Goal: Task Accomplishment & Management: Manage account settings

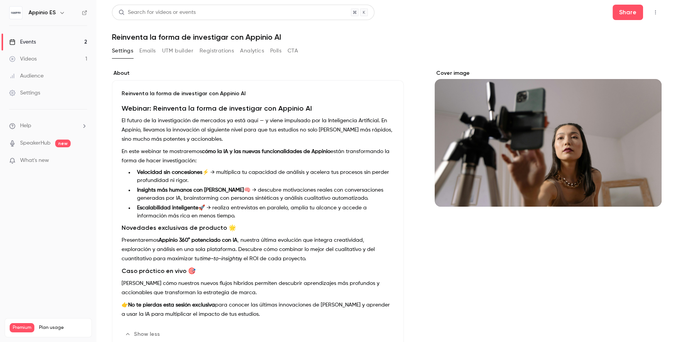
click at [67, 40] on link "Events 2" at bounding box center [48, 42] width 96 height 17
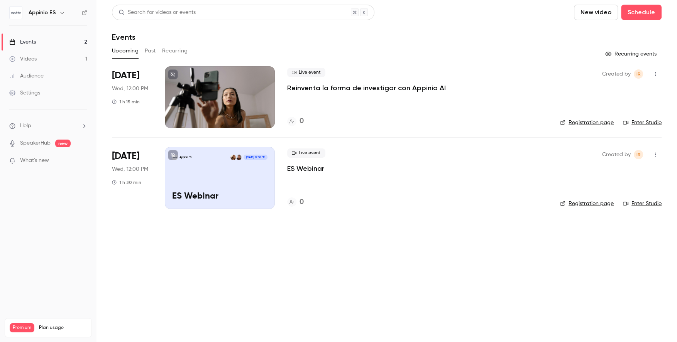
click at [246, 97] on div at bounding box center [220, 97] width 110 height 62
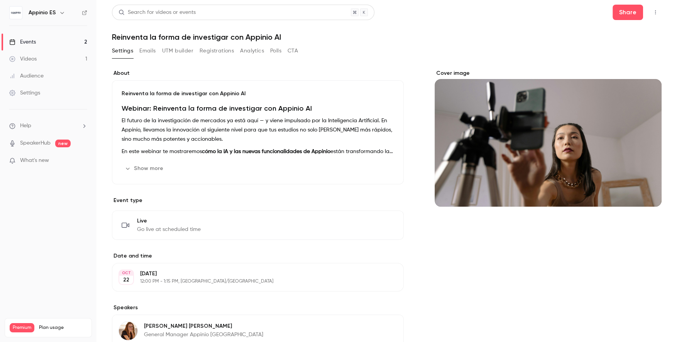
click at [475, 86] on div "Cover image" at bounding box center [547, 137] width 227 height 137
click at [0, 0] on input "Cover image" at bounding box center [0, 0] width 0 height 0
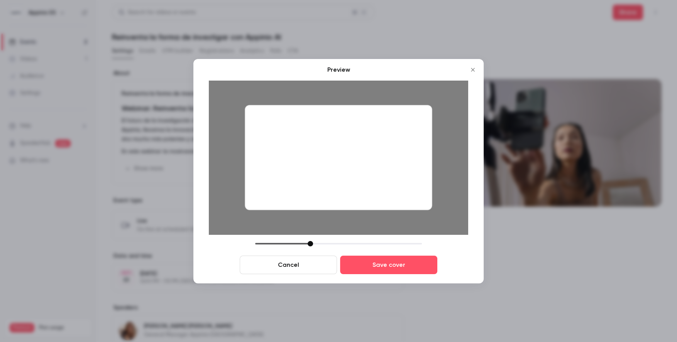
drag, startPoint x: 401, startPoint y: 172, endPoint x: 401, endPoint y: 166, distance: 6.6
click at [401, 166] on div at bounding box center [338, 157] width 187 height 105
click at [391, 265] on button "Save cover" at bounding box center [388, 265] width 97 height 19
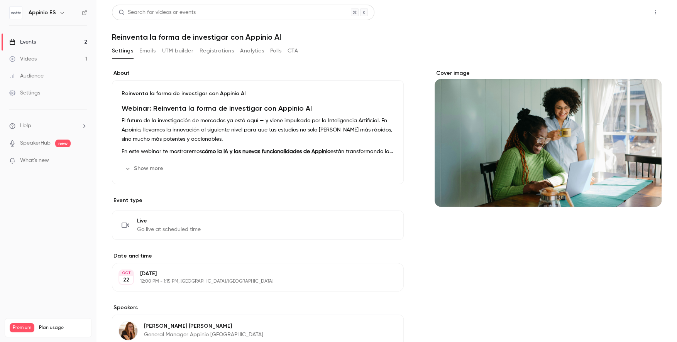
click at [624, 14] on button "Share" at bounding box center [627, 12] width 30 height 15
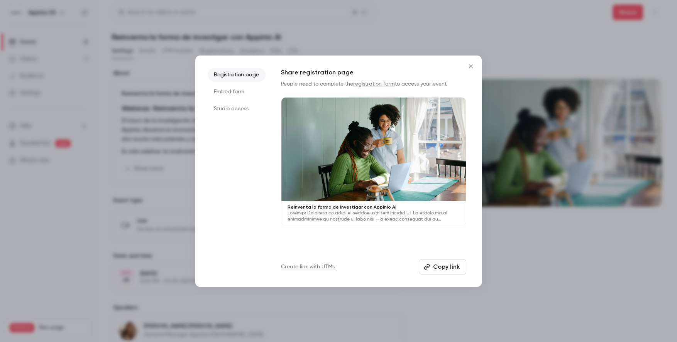
click at [399, 196] on div at bounding box center [373, 150] width 184 height 104
click at [471, 64] on icon "Close" at bounding box center [470, 66] width 9 height 6
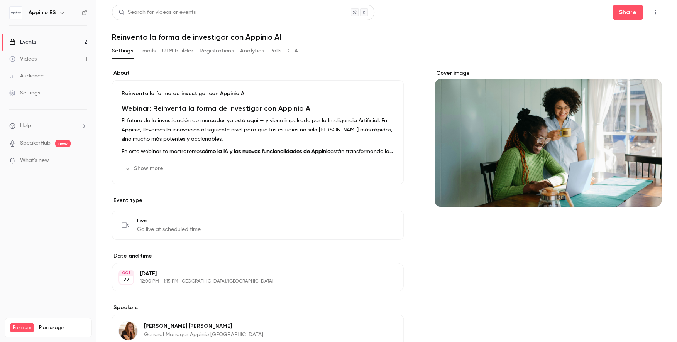
click at [310, 30] on header "Search for videos or events [PERSON_NAME] la forma de investigar con Appinio AI" at bounding box center [386, 23] width 549 height 37
click at [288, 39] on h1 "Reinventa la forma de investigar con Appinio AI" at bounding box center [386, 36] width 549 height 9
click at [274, 37] on h1 "Reinventa la forma de investigar con Appinio AI" at bounding box center [386, 36] width 549 height 9
click at [277, 37] on h1 "Reinventa la forma de investigar con Appinio AI" at bounding box center [386, 36] width 549 height 9
click at [236, 96] on p "Reinventa la forma de investigar con Appinio AI" at bounding box center [258, 94] width 272 height 8
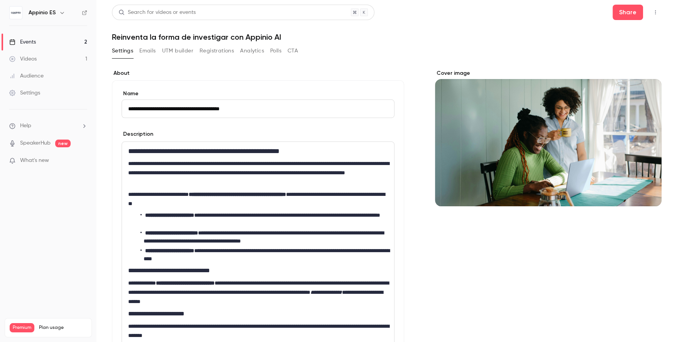
click at [257, 119] on form "**********" at bounding box center [258, 244] width 273 height 308
click at [257, 117] on input "**********" at bounding box center [258, 109] width 273 height 19
type input "**********"
click at [370, 86] on div "**********" at bounding box center [258, 243] width 292 height 327
click at [632, 15] on button "Share" at bounding box center [627, 12] width 30 height 15
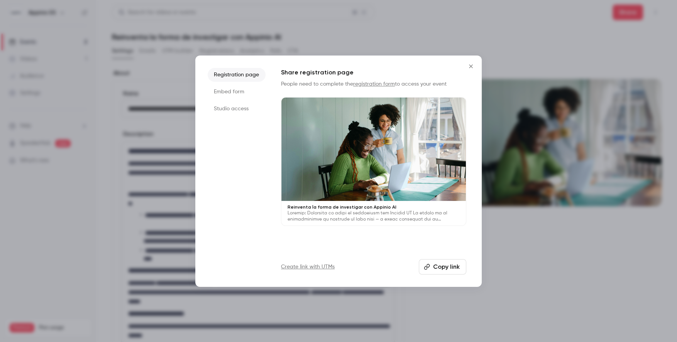
click at [391, 163] on div at bounding box center [373, 150] width 184 height 104
click at [471, 68] on icon "Close" at bounding box center [470, 66] width 9 height 6
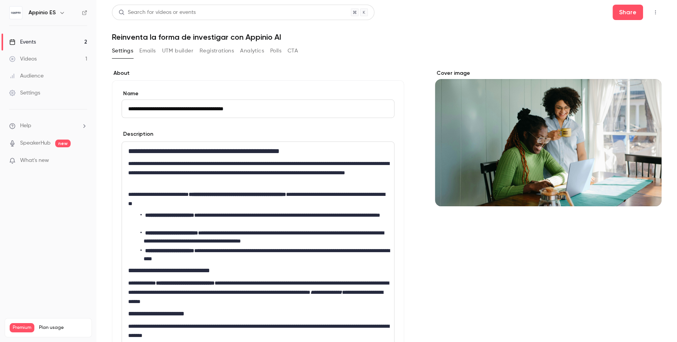
scroll to position [344, 0]
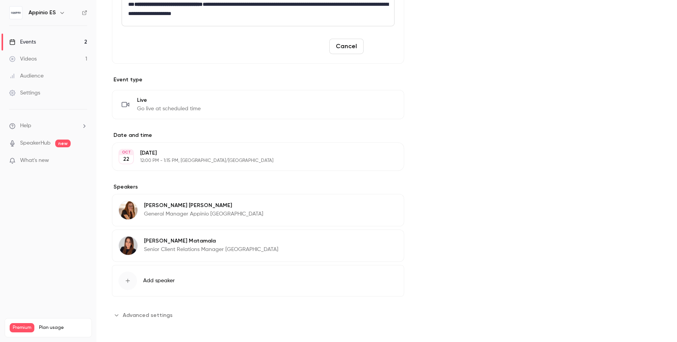
click at [372, 47] on button "Save" at bounding box center [380, 46] width 28 height 15
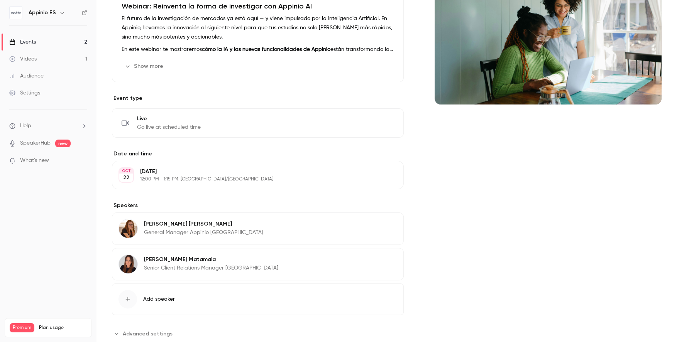
scroll to position [0, 0]
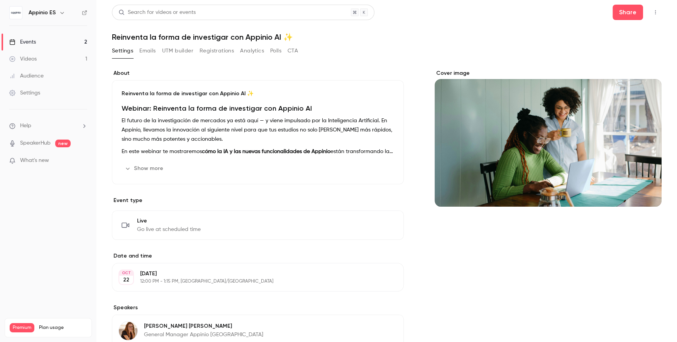
click at [505, 107] on div "Cover image" at bounding box center [547, 137] width 227 height 137
click at [0, 0] on input "Cover image" at bounding box center [0, 0] width 0 height 0
click at [627, 10] on button "Share" at bounding box center [627, 12] width 30 height 15
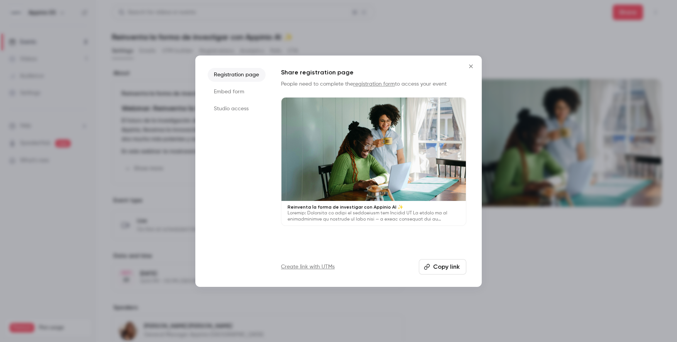
click at [430, 113] on div at bounding box center [373, 150] width 184 height 104
click at [470, 64] on icon "Close" at bounding box center [470, 66] width 9 height 6
